Goal: Task Accomplishment & Management: Use online tool/utility

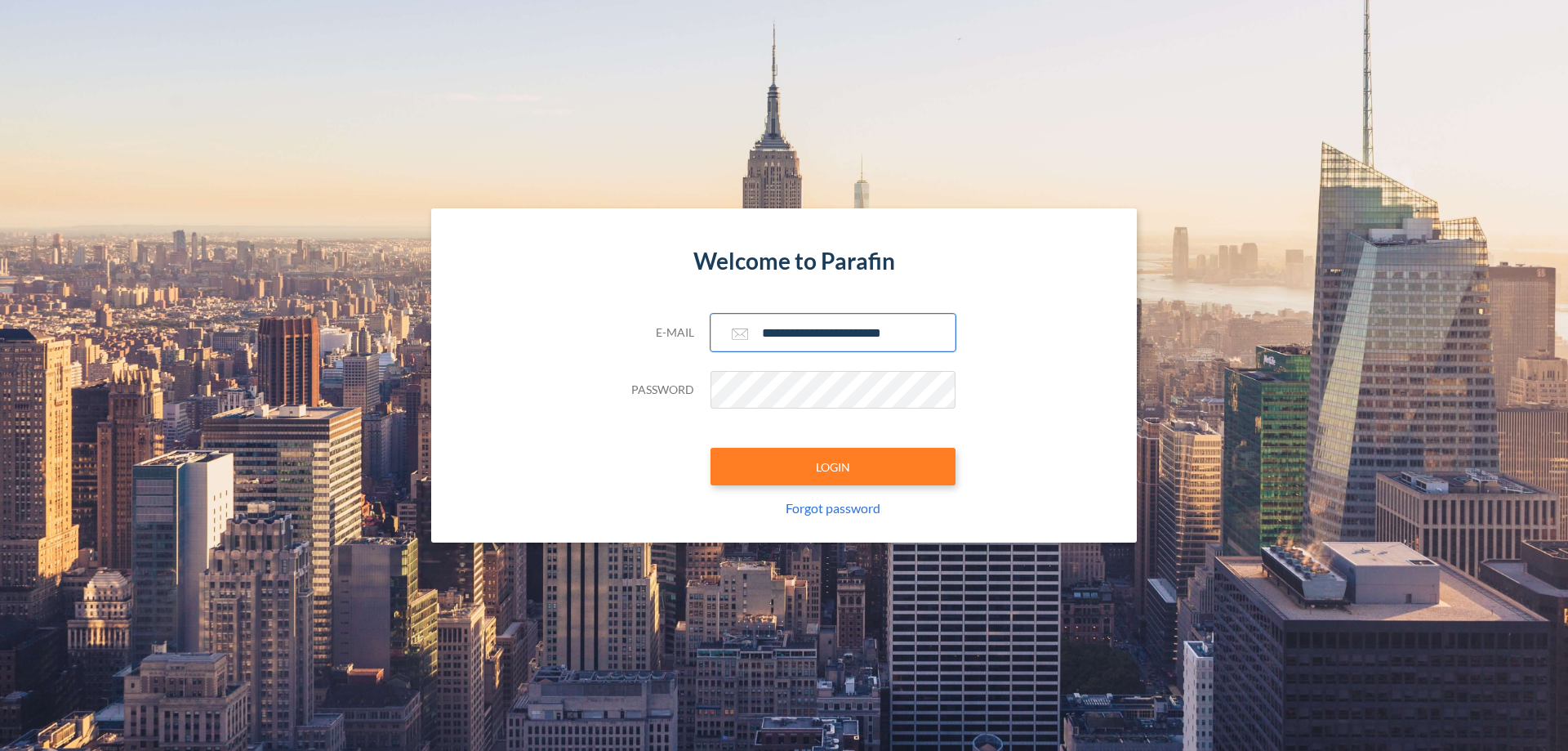
type input "**********"
click at [833, 466] on button "LOGIN" at bounding box center [833, 466] width 245 height 38
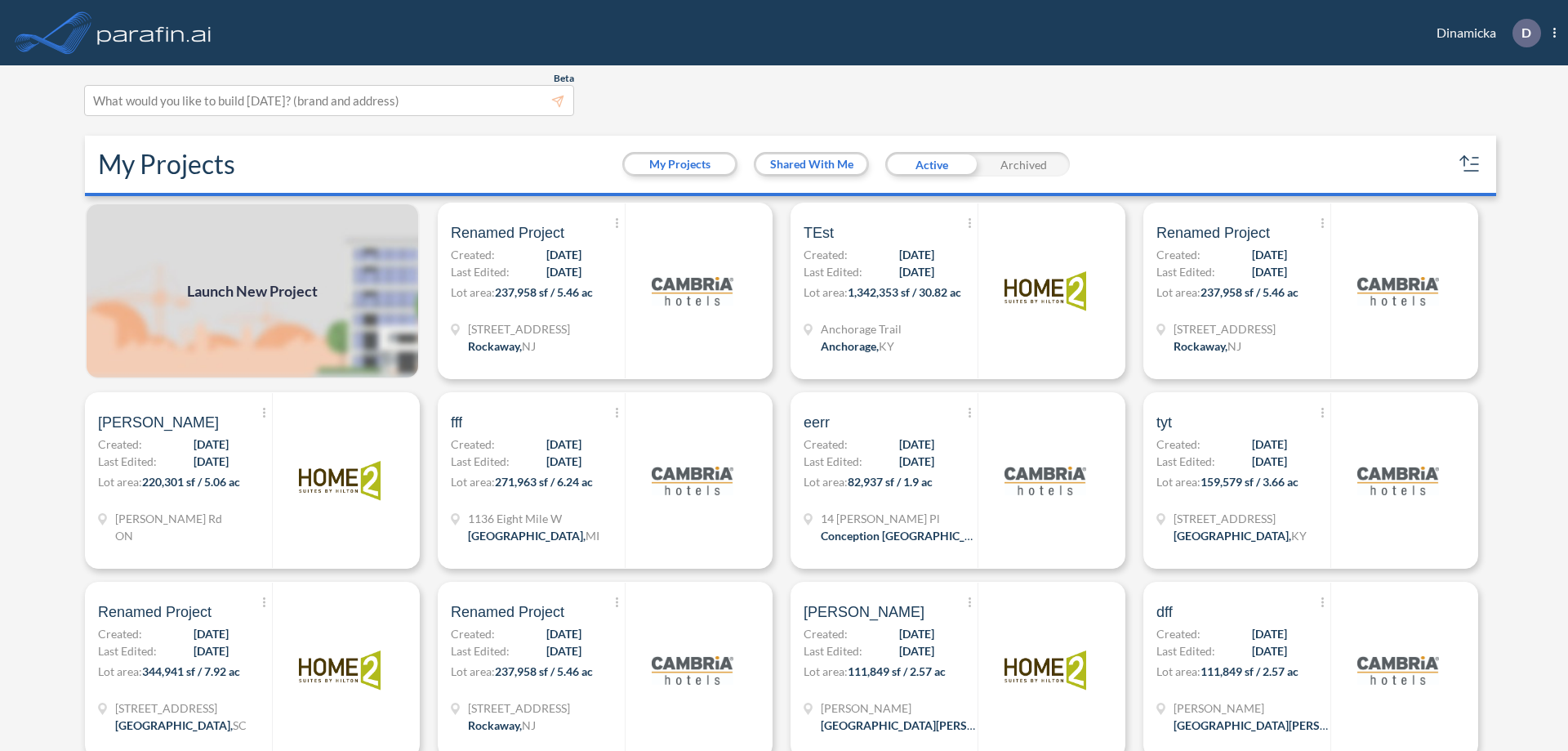
scroll to position [4, 0]
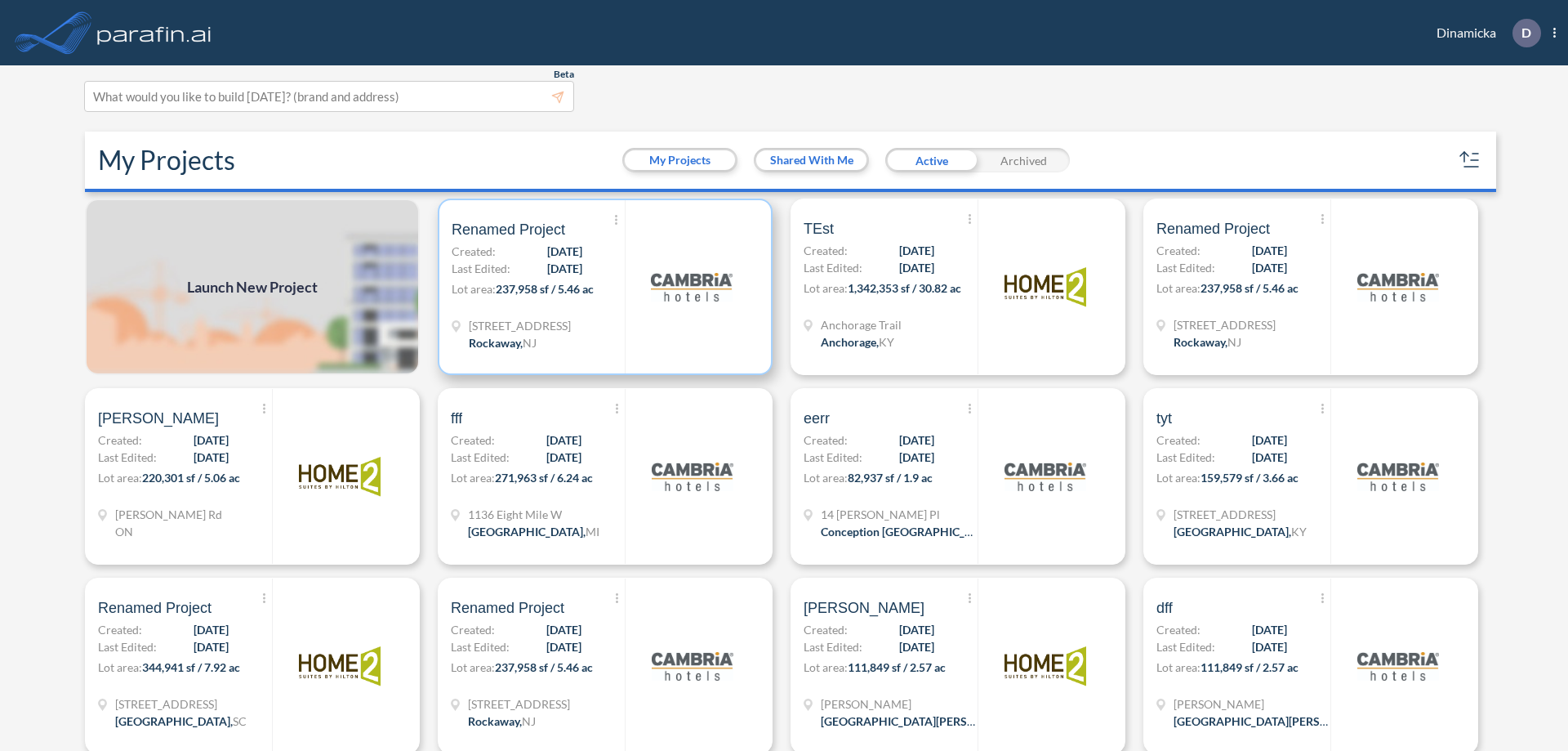
click at [602, 287] on p "Lot area: 237,958 sf / 5.46 ac" at bounding box center [538, 292] width 173 height 24
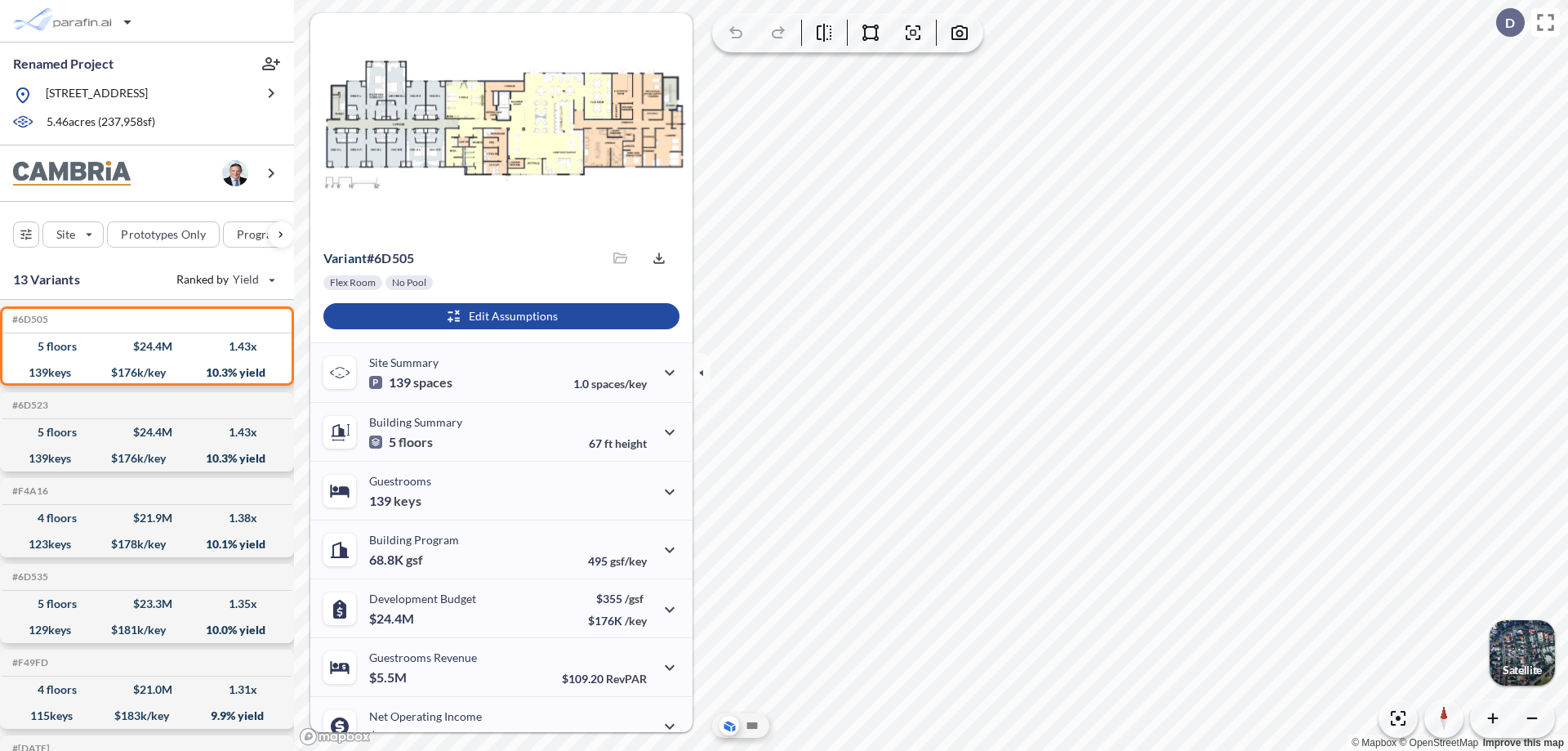
scroll to position [83, 0]
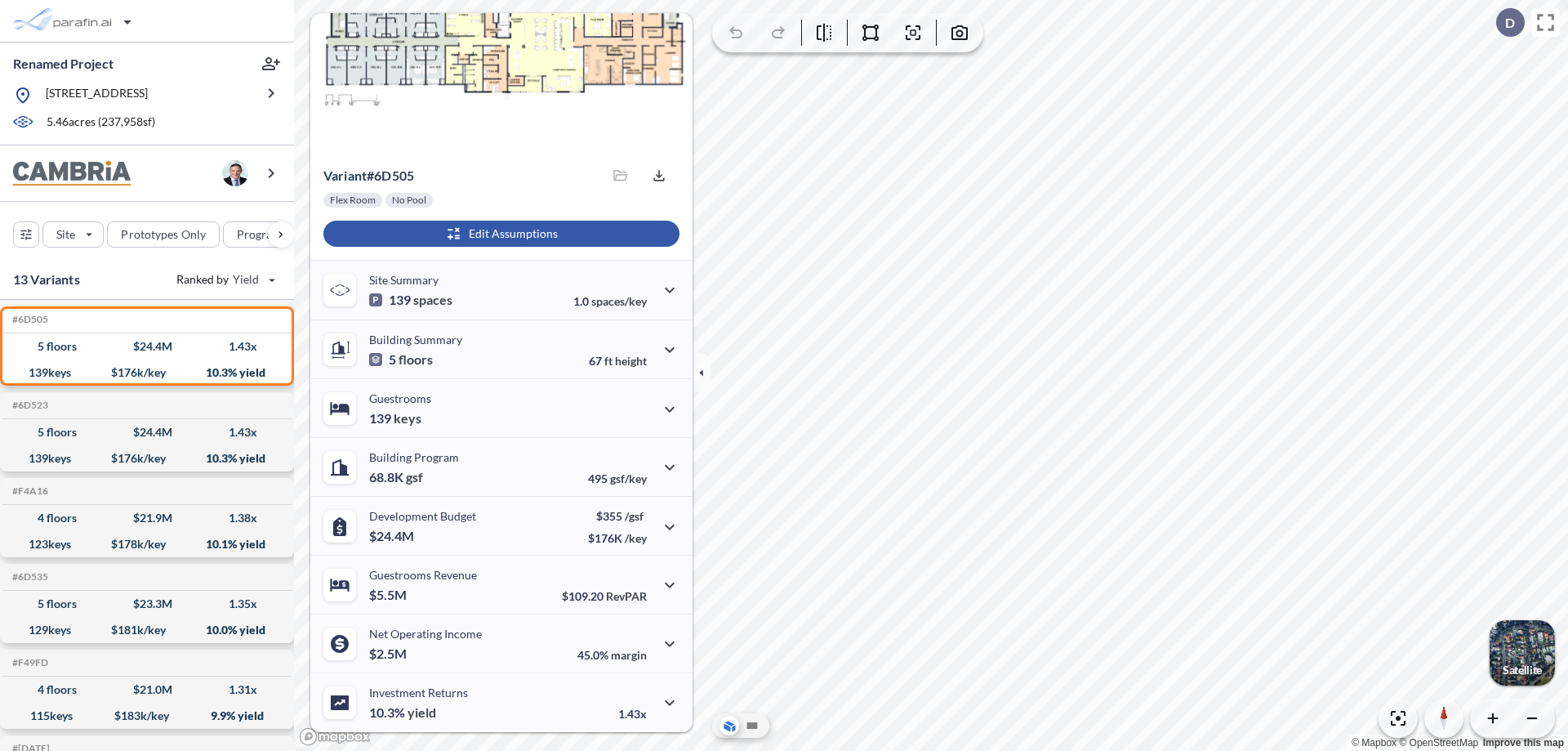
click at [499, 233] on div "button" at bounding box center [501, 233] width 356 height 26
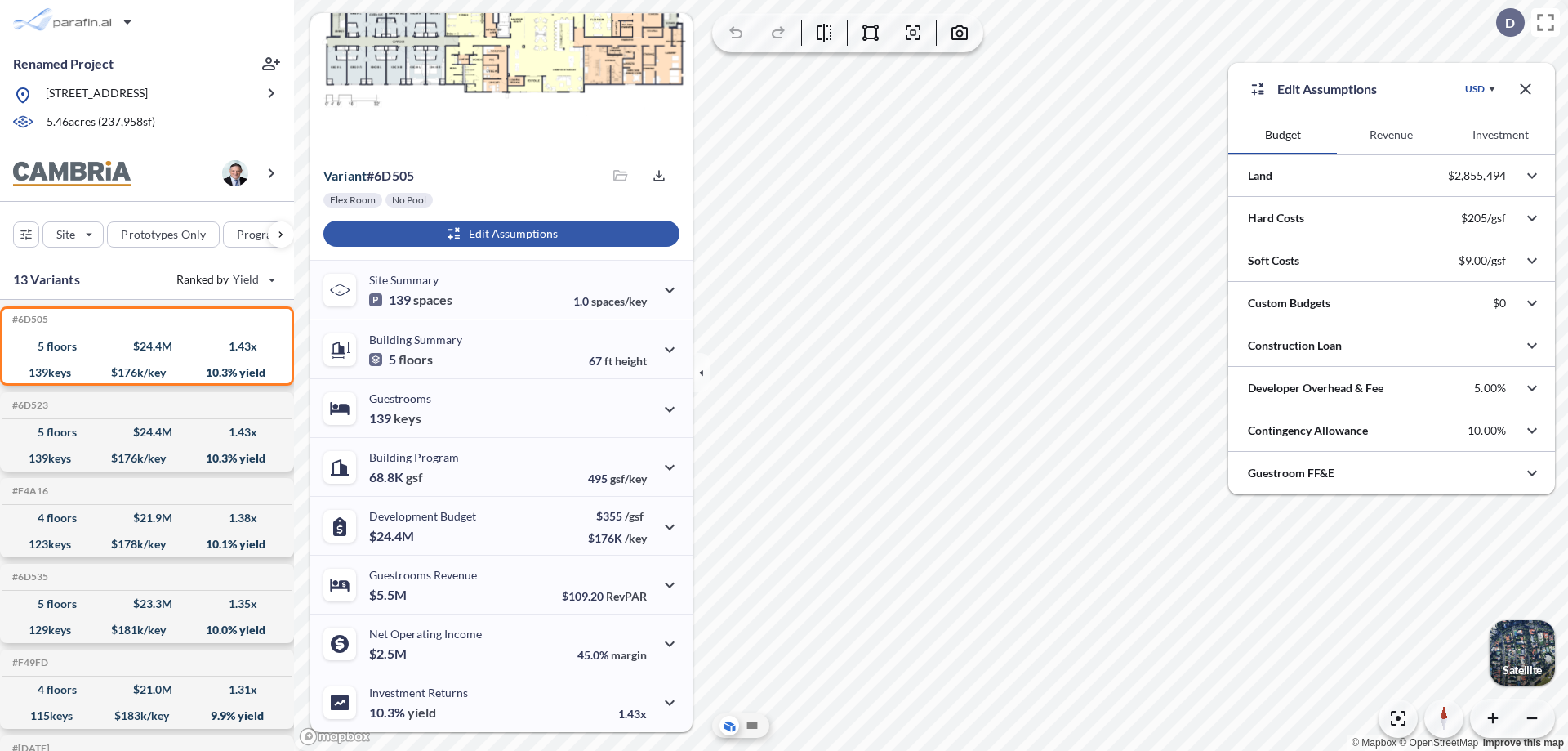
click at [1390, 135] on button "Revenue" at bounding box center [1390, 135] width 108 height 39
